Goal: Task Accomplishment & Management: Complete application form

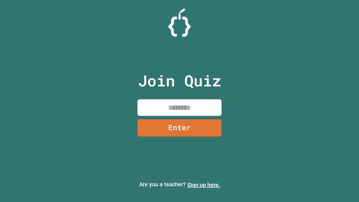
click at [204, 185] on link "Sign up here." at bounding box center [203, 185] width 33 height 7
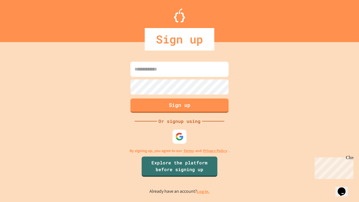
click at [204, 191] on link "Log in." at bounding box center [203, 192] width 13 height 6
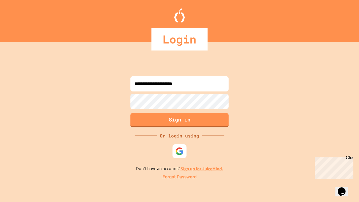
type input "**********"
